Goal: Find specific page/section

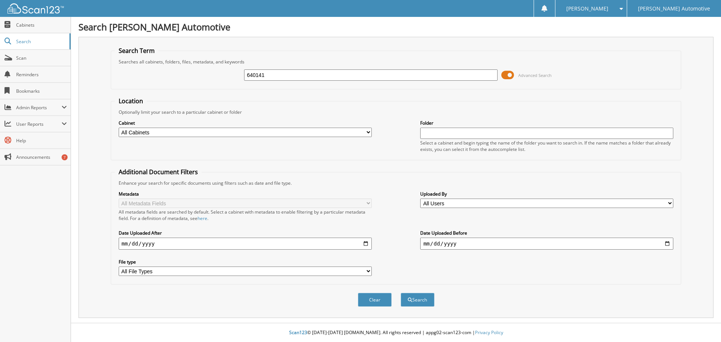
type input "640141"
click at [400, 293] on button "Search" at bounding box center [417, 300] width 34 height 14
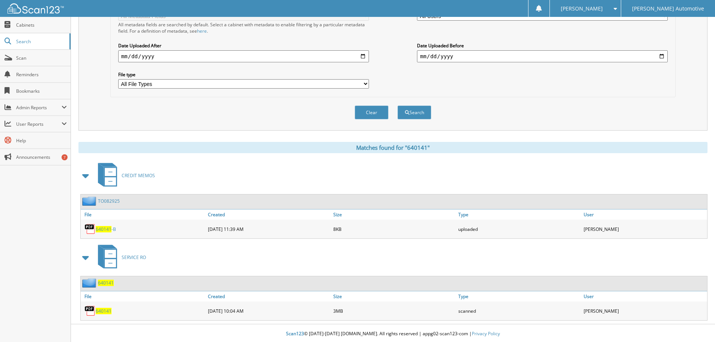
scroll to position [189, 0]
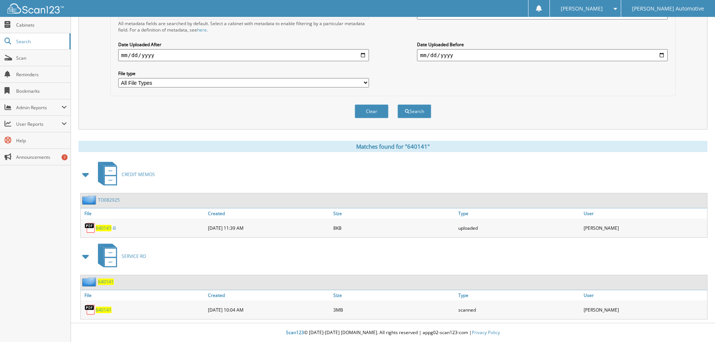
click at [101, 312] on span "640141" at bounding box center [104, 310] width 16 height 6
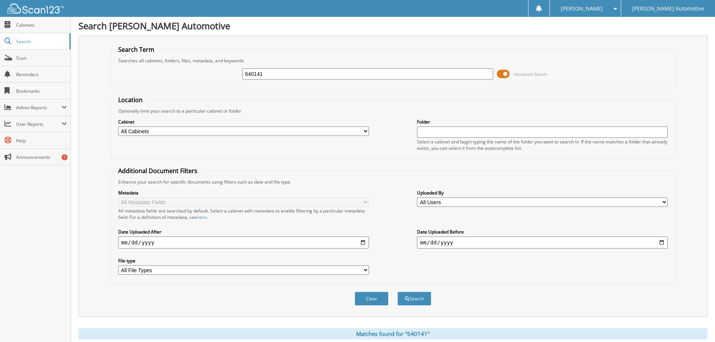
scroll to position [0, 0]
click at [617, 8] on span at bounding box center [613, 8] width 7 height 5
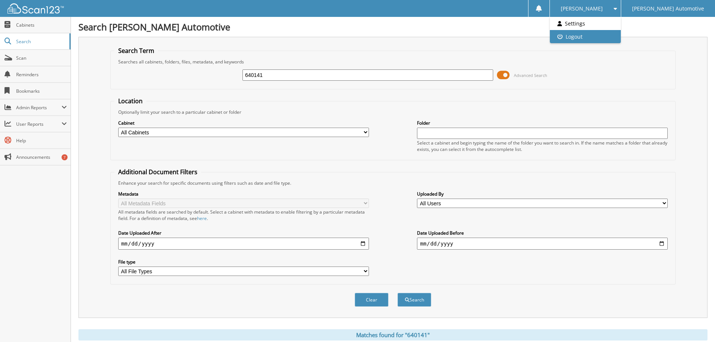
click at [619, 36] on link "Logout" at bounding box center [585, 36] width 71 height 13
